Goal: Check status: Check status

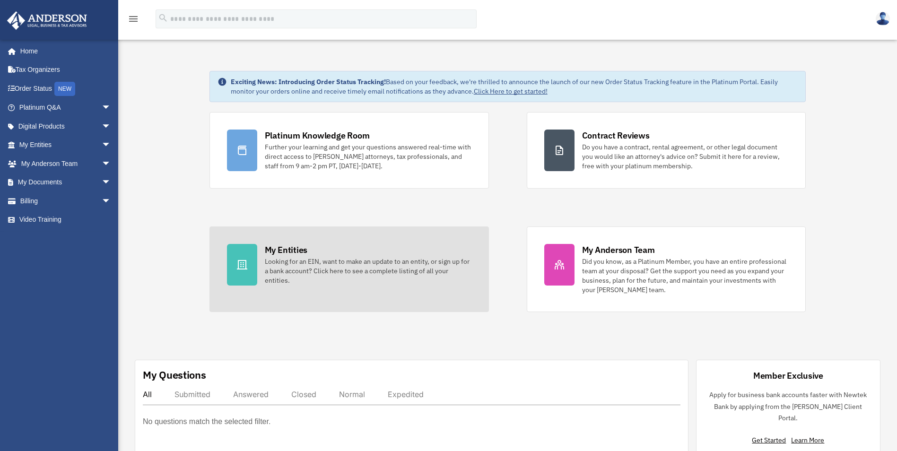
click at [279, 246] on div "My Entities" at bounding box center [286, 250] width 43 height 12
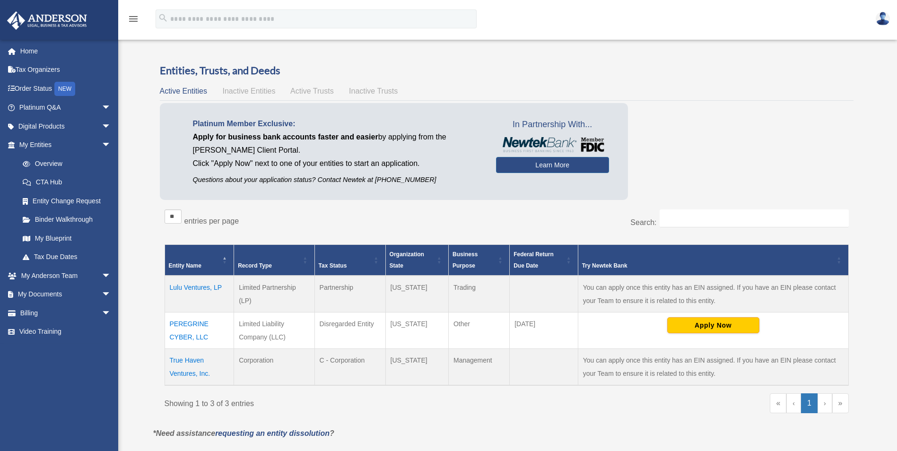
click at [197, 358] on td "True Haven Ventures, Inc." at bounding box center [200, 367] width 70 height 37
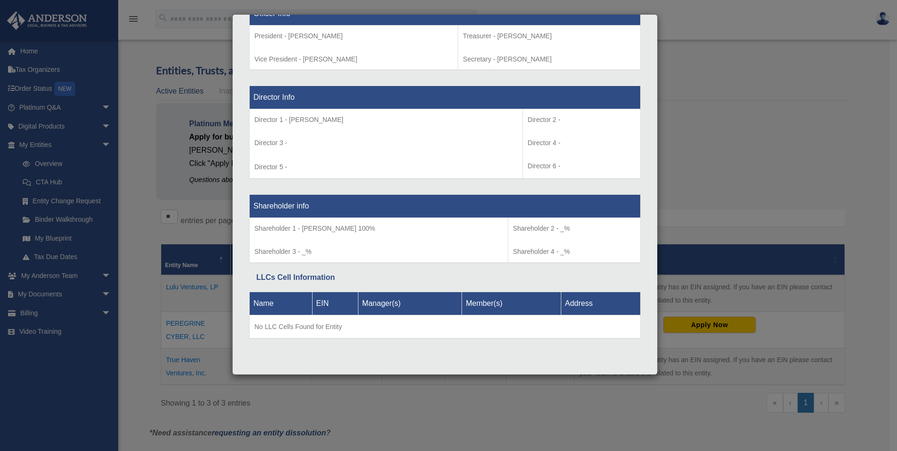
scroll to position [630, 0]
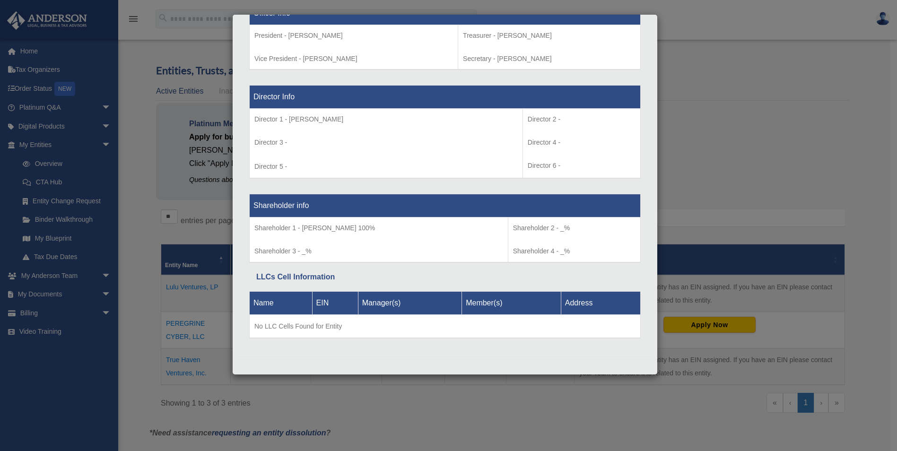
click at [671, 85] on div "Details × Articles Sent Organizational Date" at bounding box center [448, 225] width 897 height 451
